Goal: Information Seeking & Learning: Check status

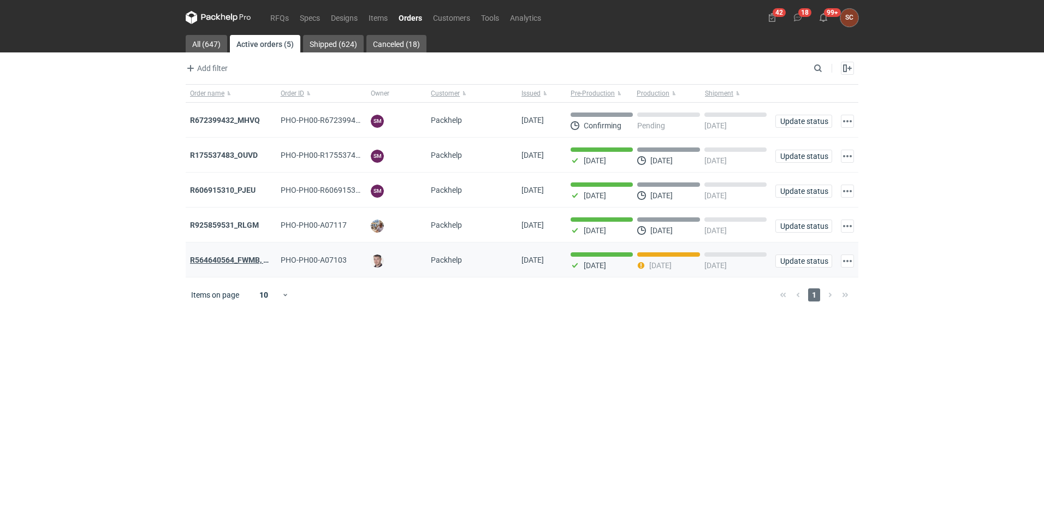
click at [205, 263] on strong "R564640564_FWMB, FMPD, MNLB" at bounding box center [249, 259] width 118 height 9
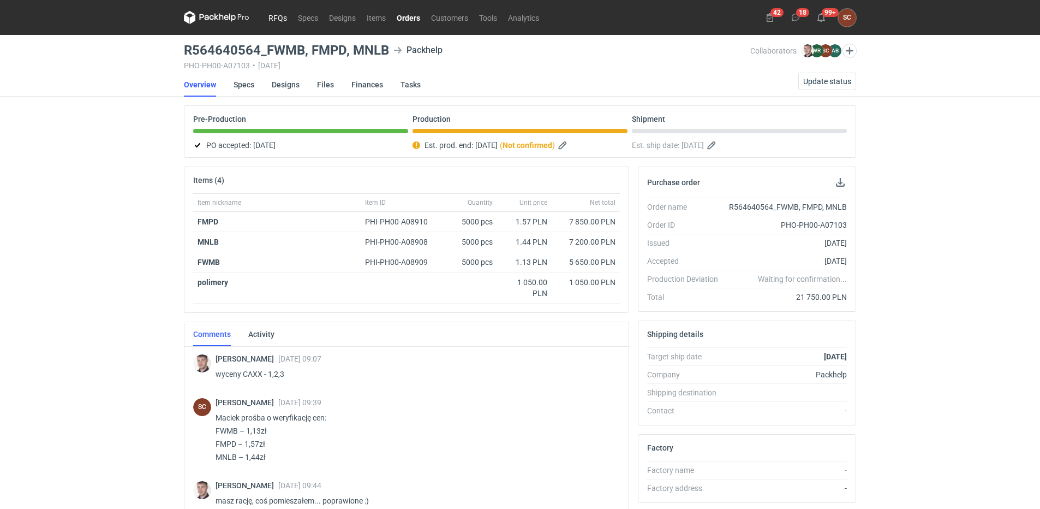
click at [288, 12] on link "RFQs" at bounding box center [277, 17] width 29 height 13
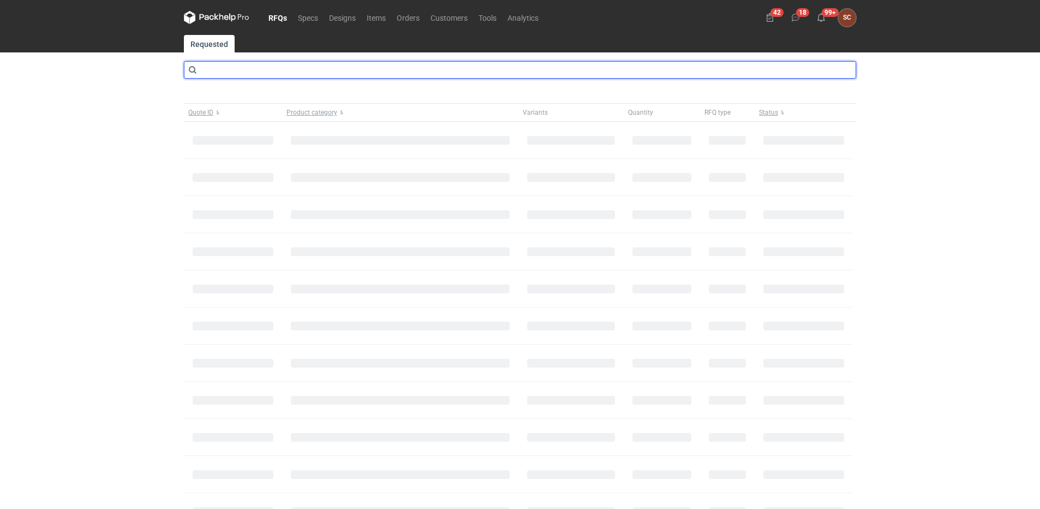
click at [259, 63] on input "text" at bounding box center [520, 69] width 672 height 17
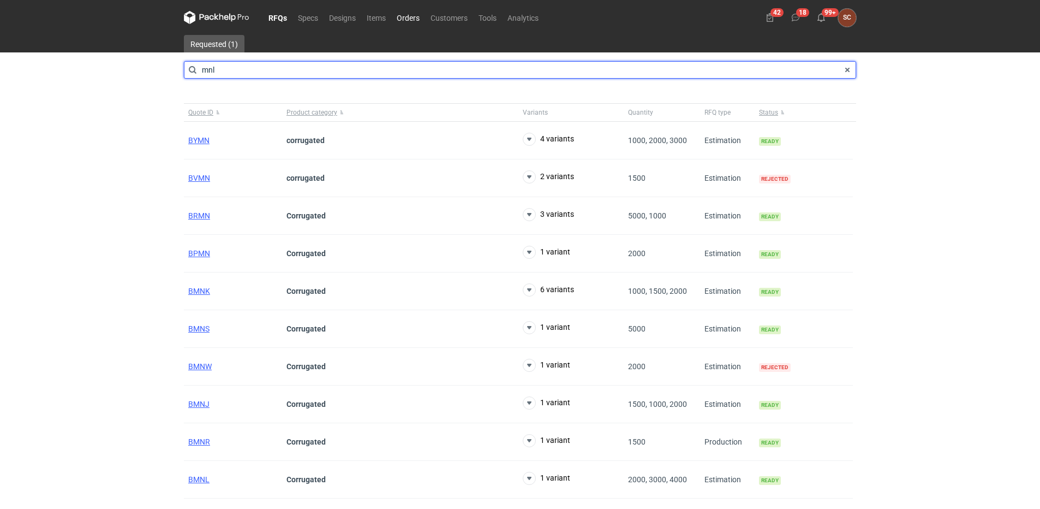
type input "mnl"
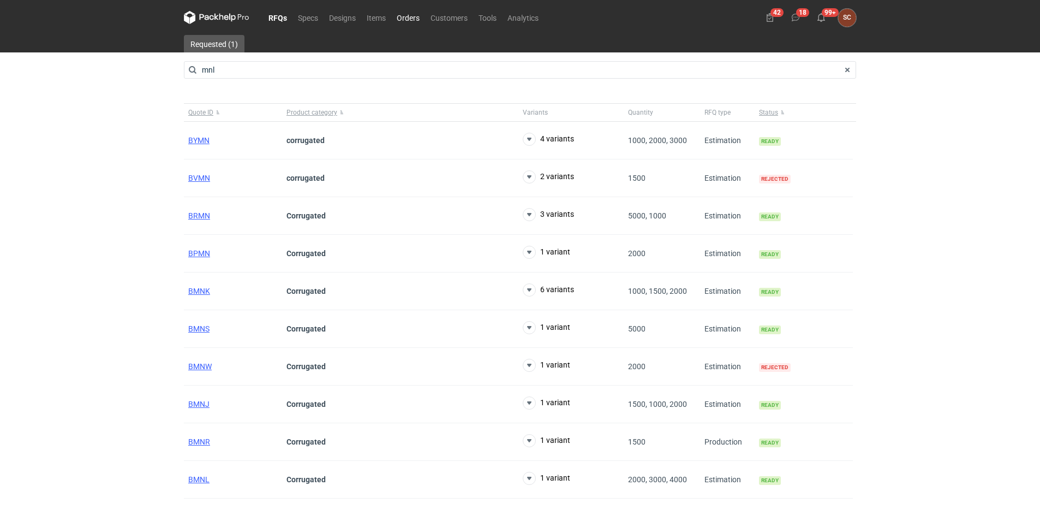
click at [407, 16] on link "Orders" at bounding box center [408, 17] width 34 height 13
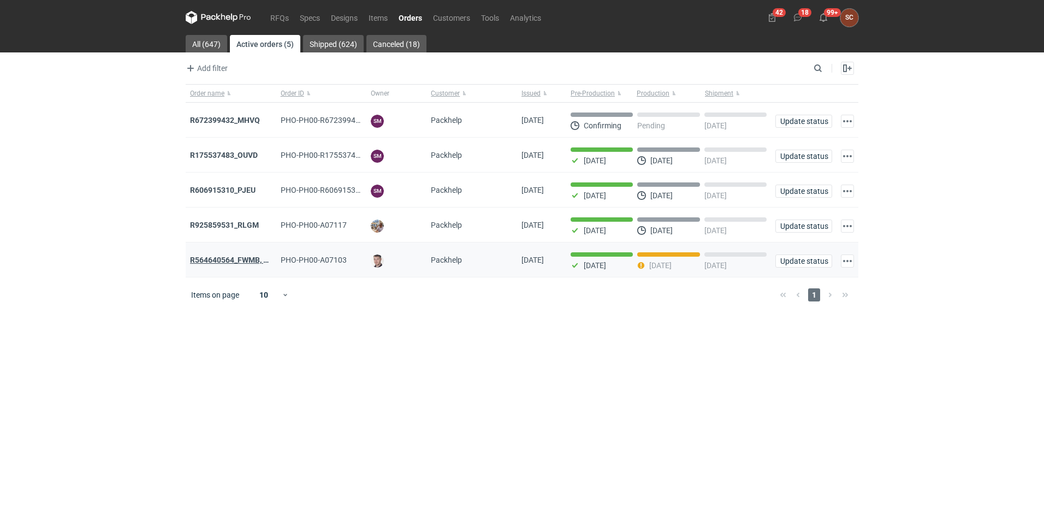
click at [258, 258] on strong "R564640564_FWMB, FMPD, MNLB" at bounding box center [249, 259] width 118 height 9
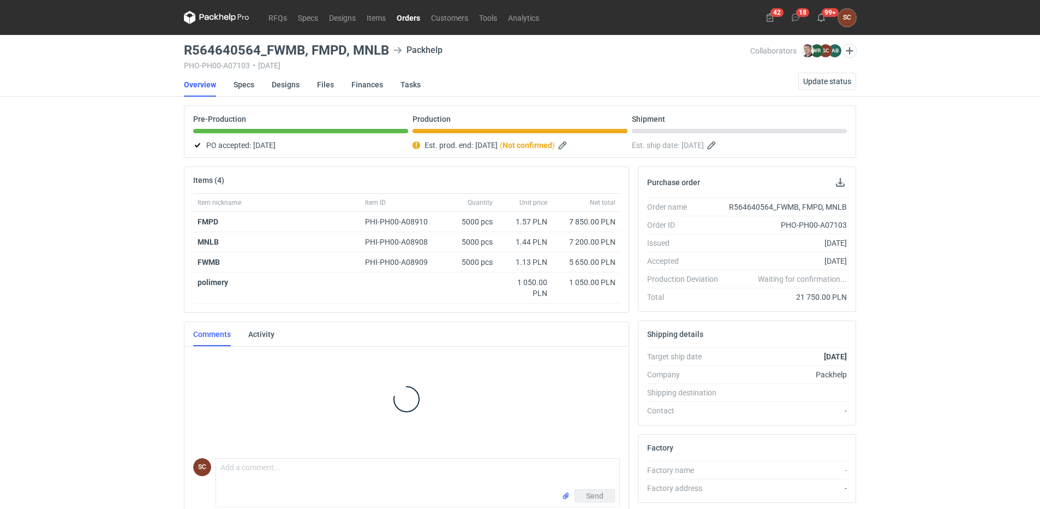
scroll to position [9, 0]
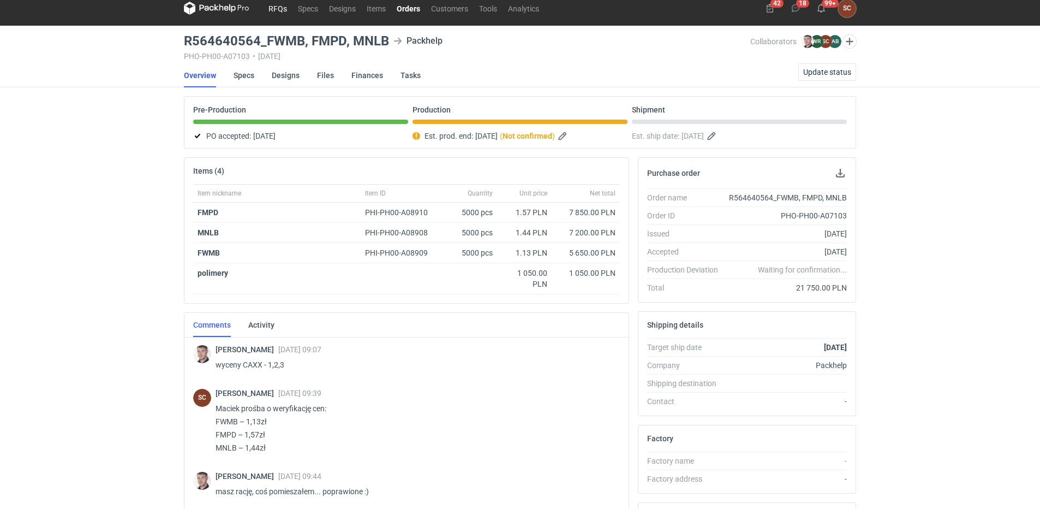
click at [291, 8] on link "RFQs" at bounding box center [277, 8] width 29 height 13
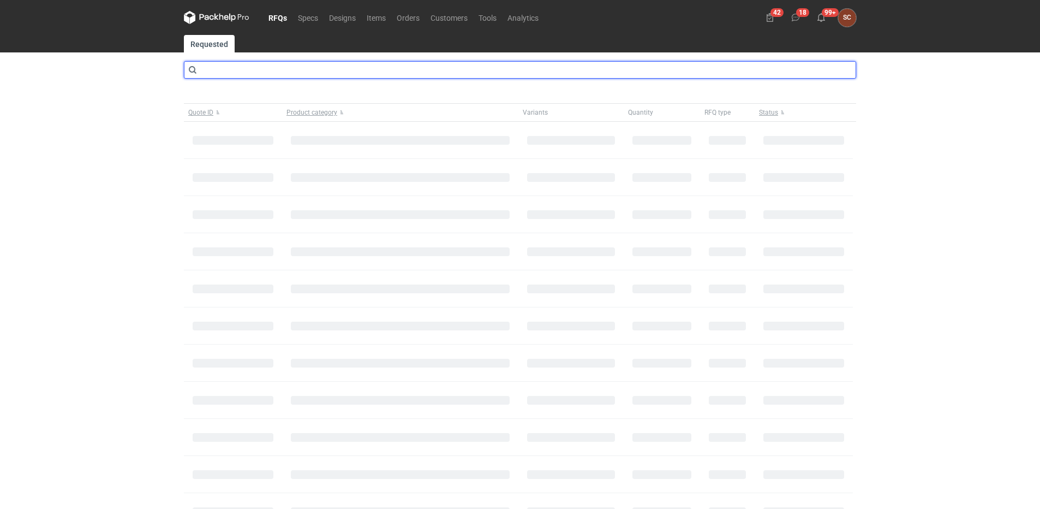
click at [234, 69] on input "text" at bounding box center [520, 69] width 672 height 17
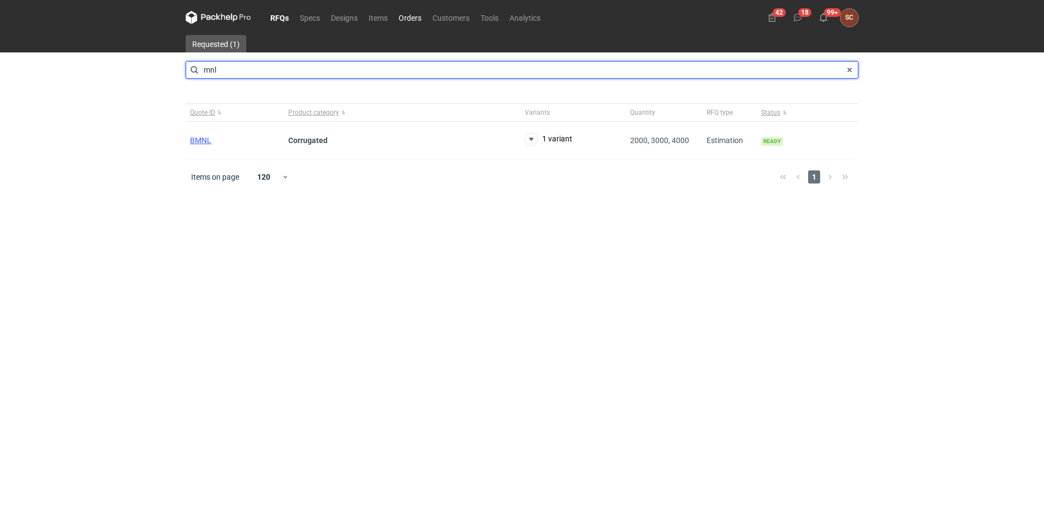
type input "mnl"
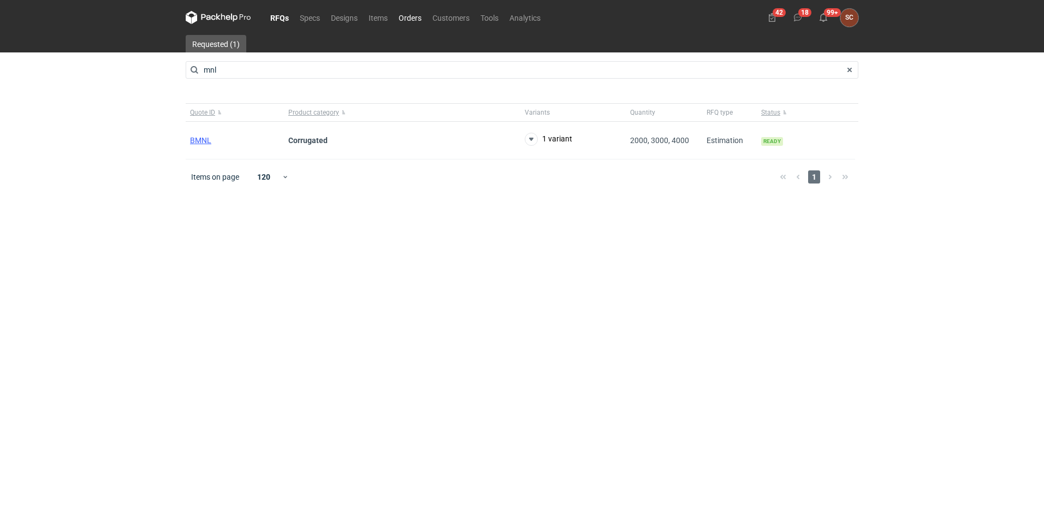
click at [406, 17] on link "Orders" at bounding box center [410, 17] width 34 height 13
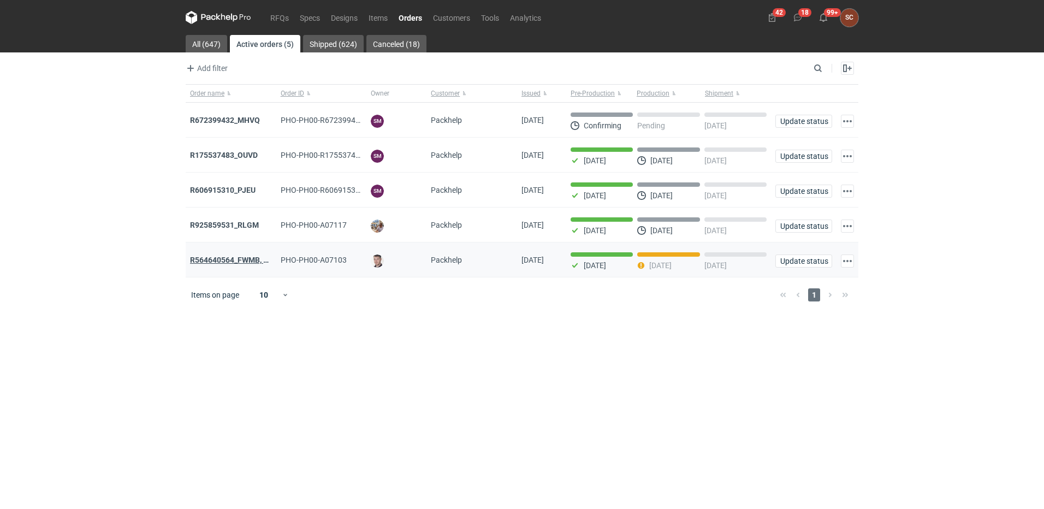
click at [231, 261] on strong "R564640564_FWMB, FMPD, MNLB" at bounding box center [249, 259] width 118 height 9
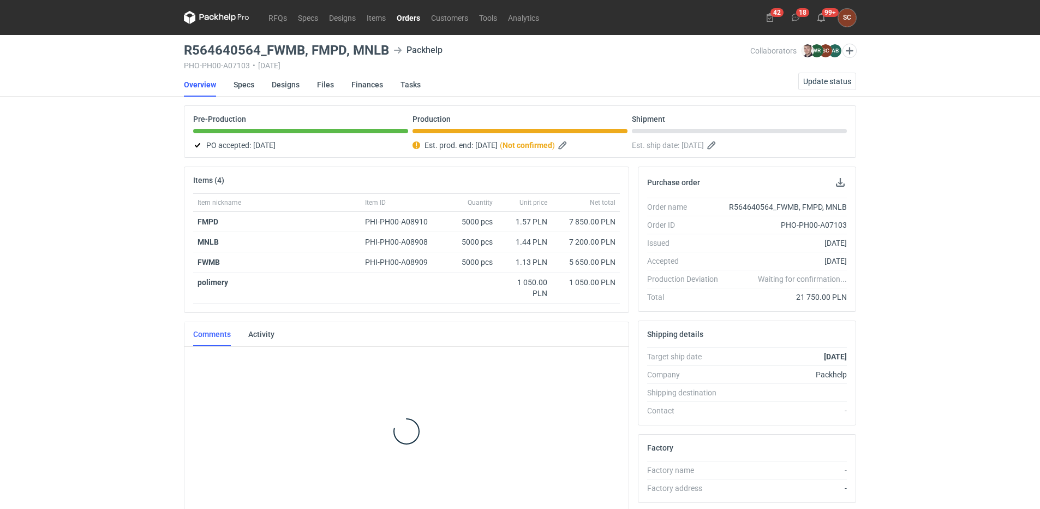
scroll to position [9, 0]
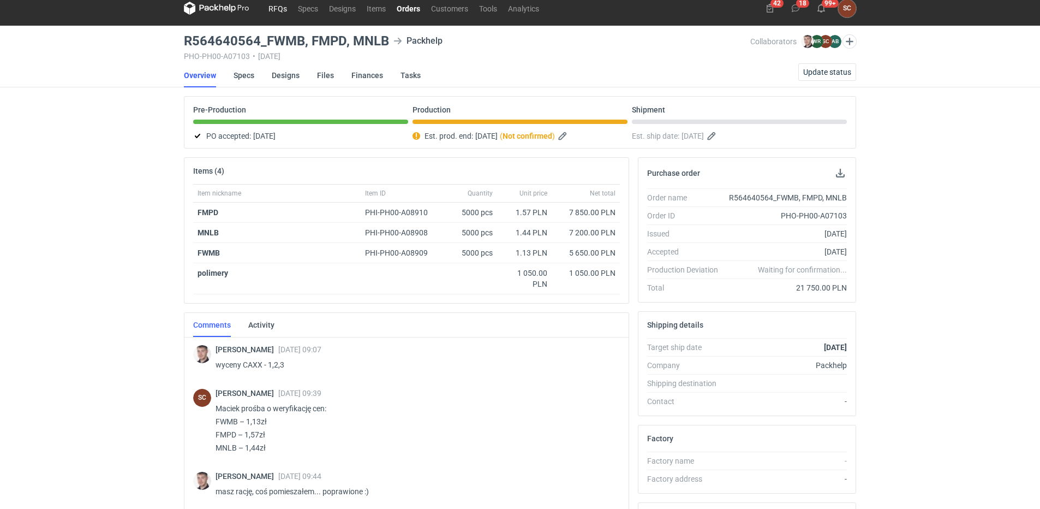
click at [273, 14] on link "RFQs" at bounding box center [277, 8] width 29 height 13
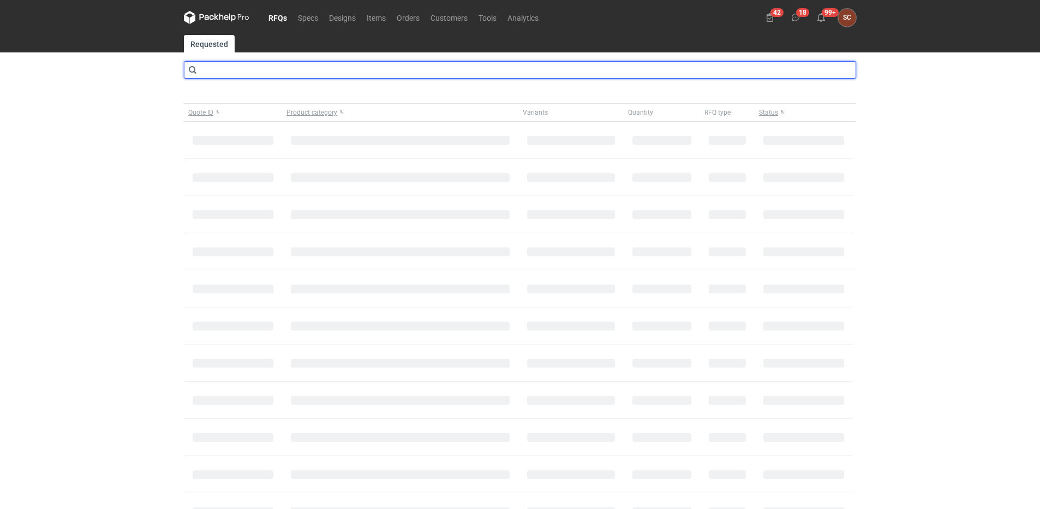
click at [229, 69] on input "text" at bounding box center [520, 69] width 672 height 17
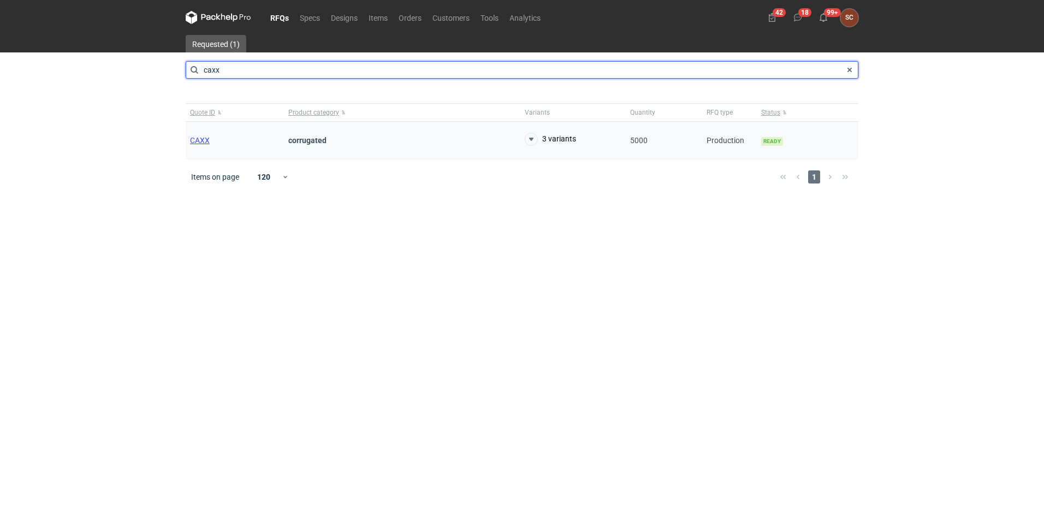
type input "caxx"
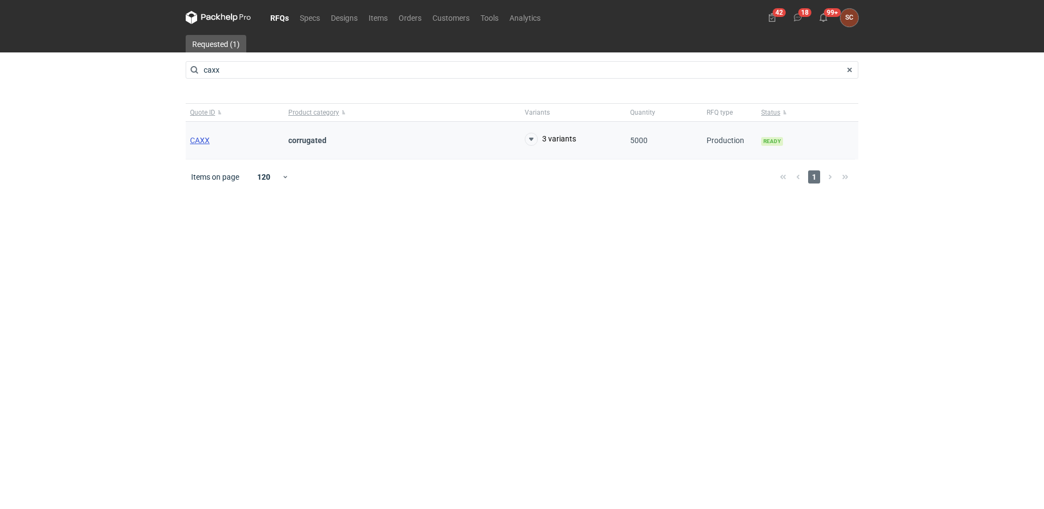
click at [206, 144] on span "CAXX" at bounding box center [200, 140] width 20 height 9
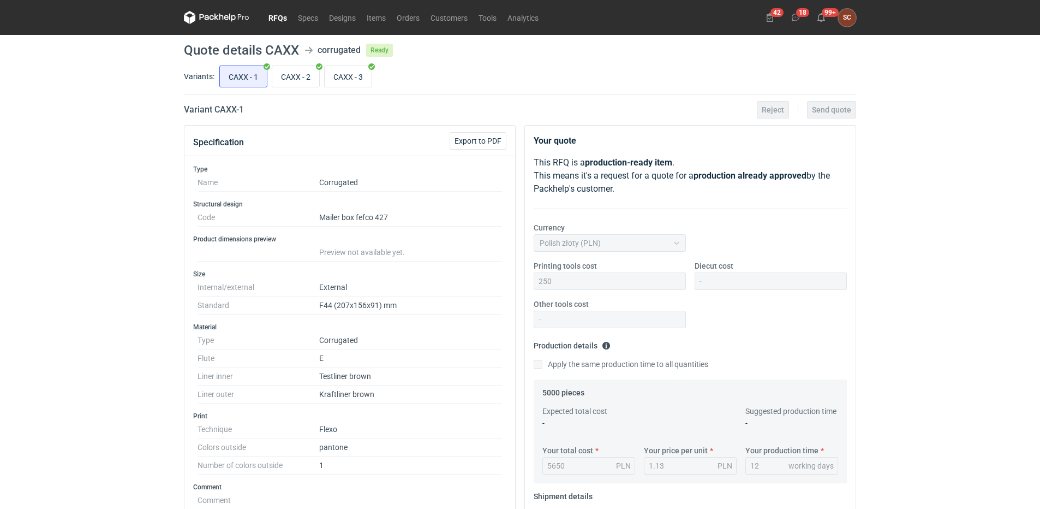
click at [305, 63] on div "CAXX - 1 CAXX - 2 CAXX - 3" at bounding box center [536, 76] width 639 height 26
click at [300, 80] on input "CAXX - 2" at bounding box center [295, 76] width 47 height 21
radio input "true"
click at [362, 75] on input "CAXX - 3" at bounding box center [348, 76] width 47 height 21
radio input "true"
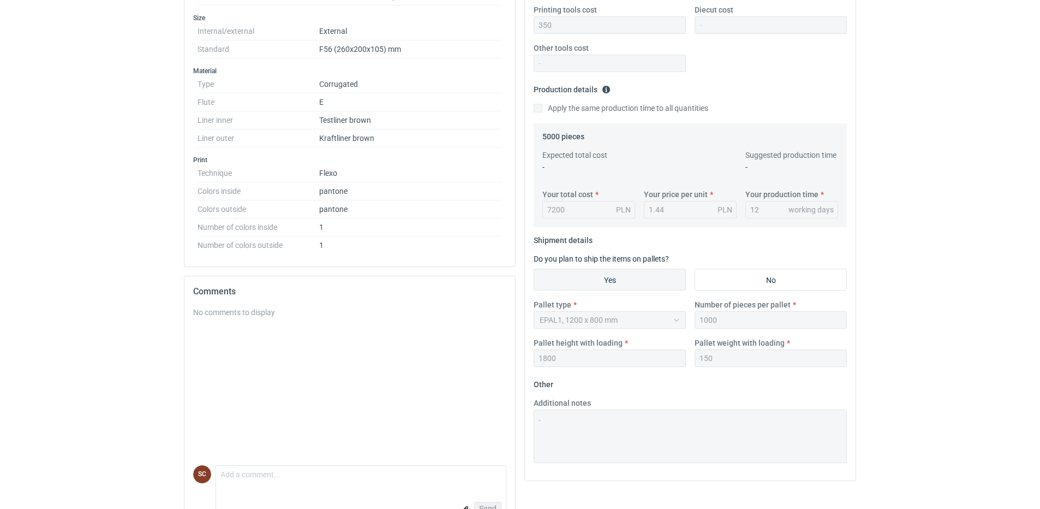
scroll to position [230, 0]
